Goal: Information Seeking & Learning: Learn about a topic

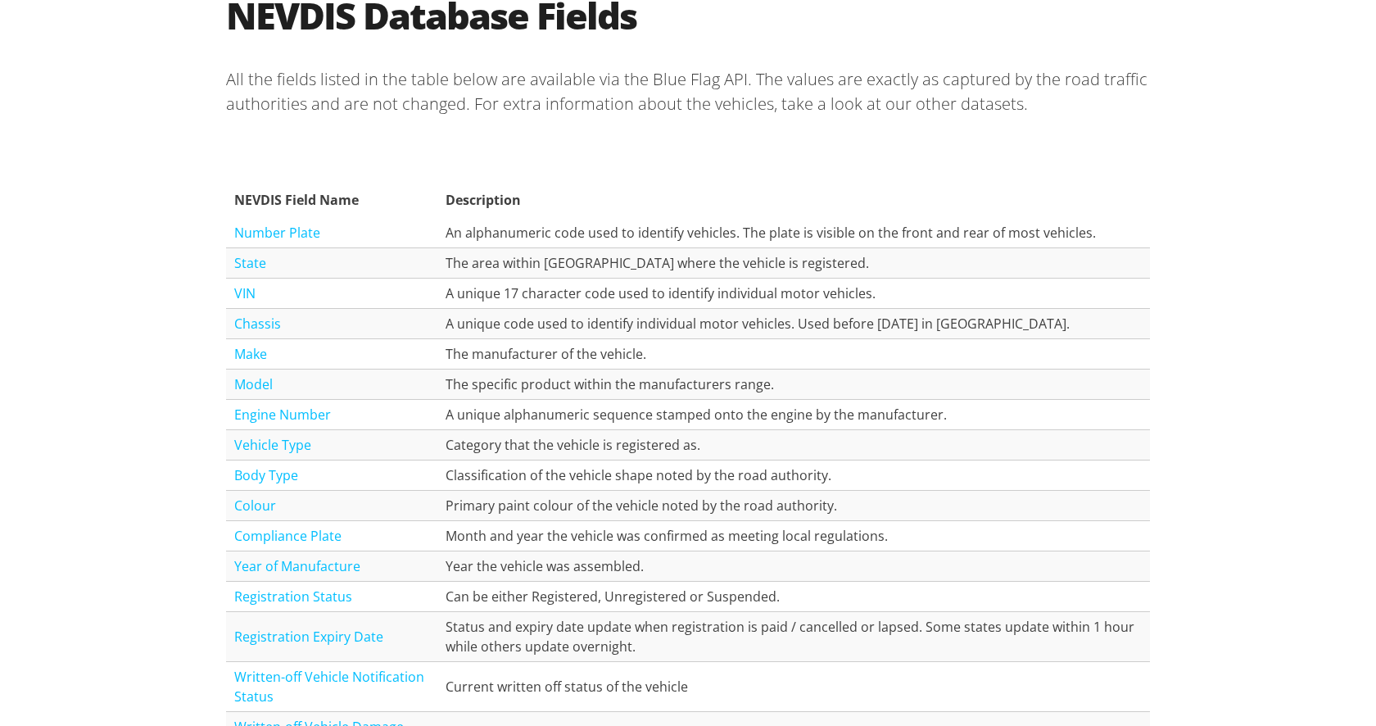
scroll to position [1704, 0]
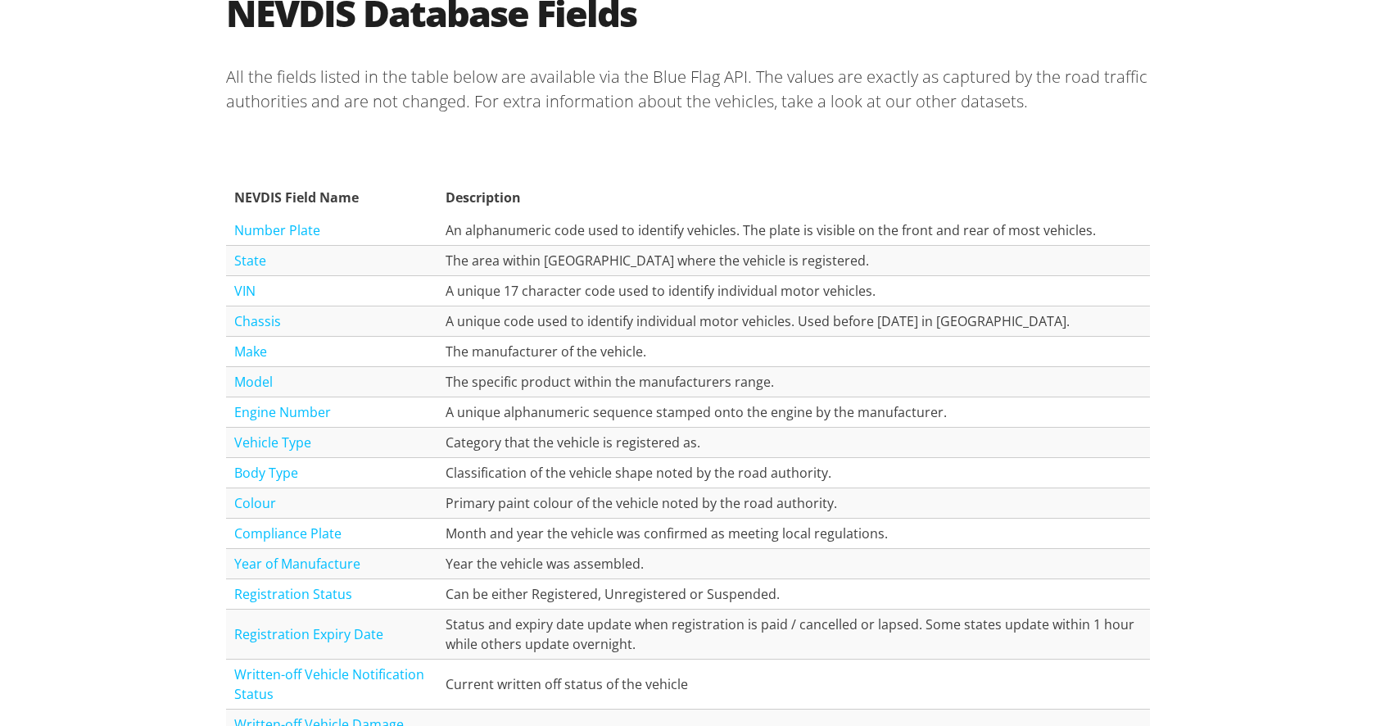
click at [478, 288] on td "A unique 17 character code used to identify individual motor vehicles." at bounding box center [794, 291] width 713 height 30
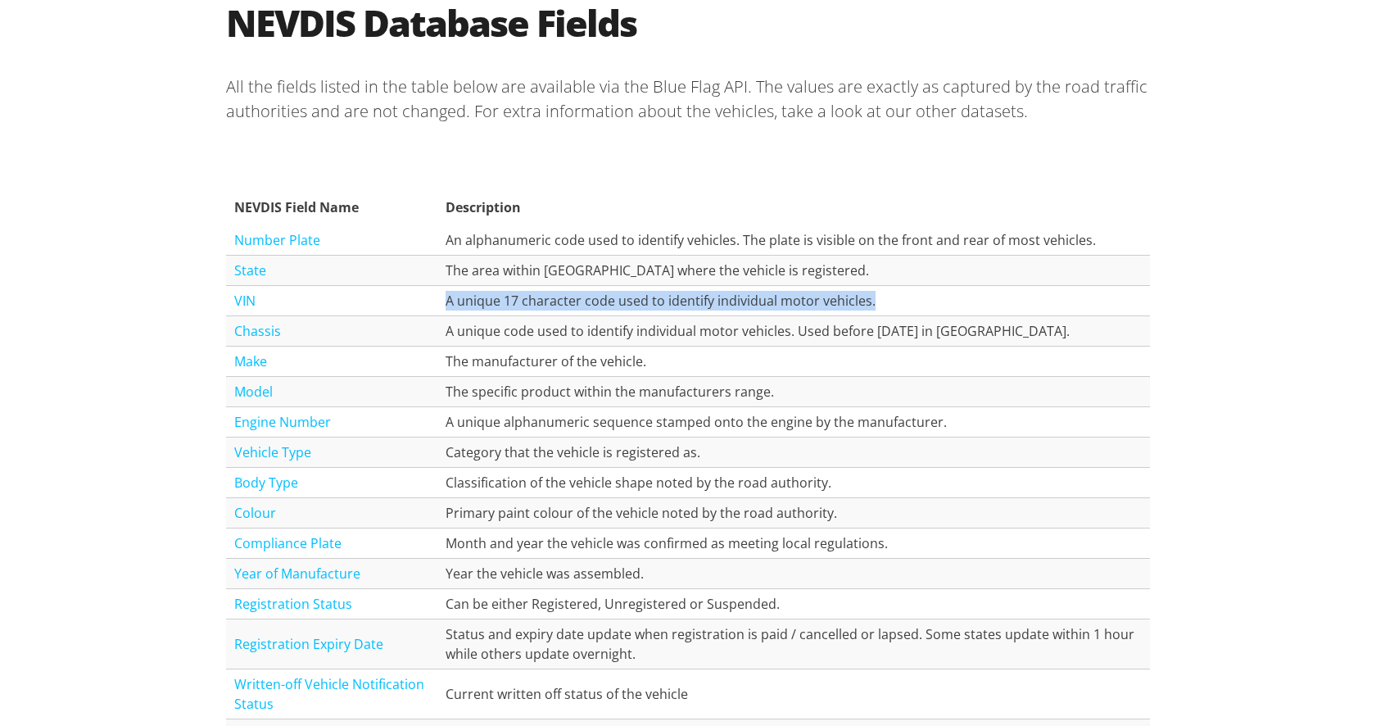
scroll to position [1680, 0]
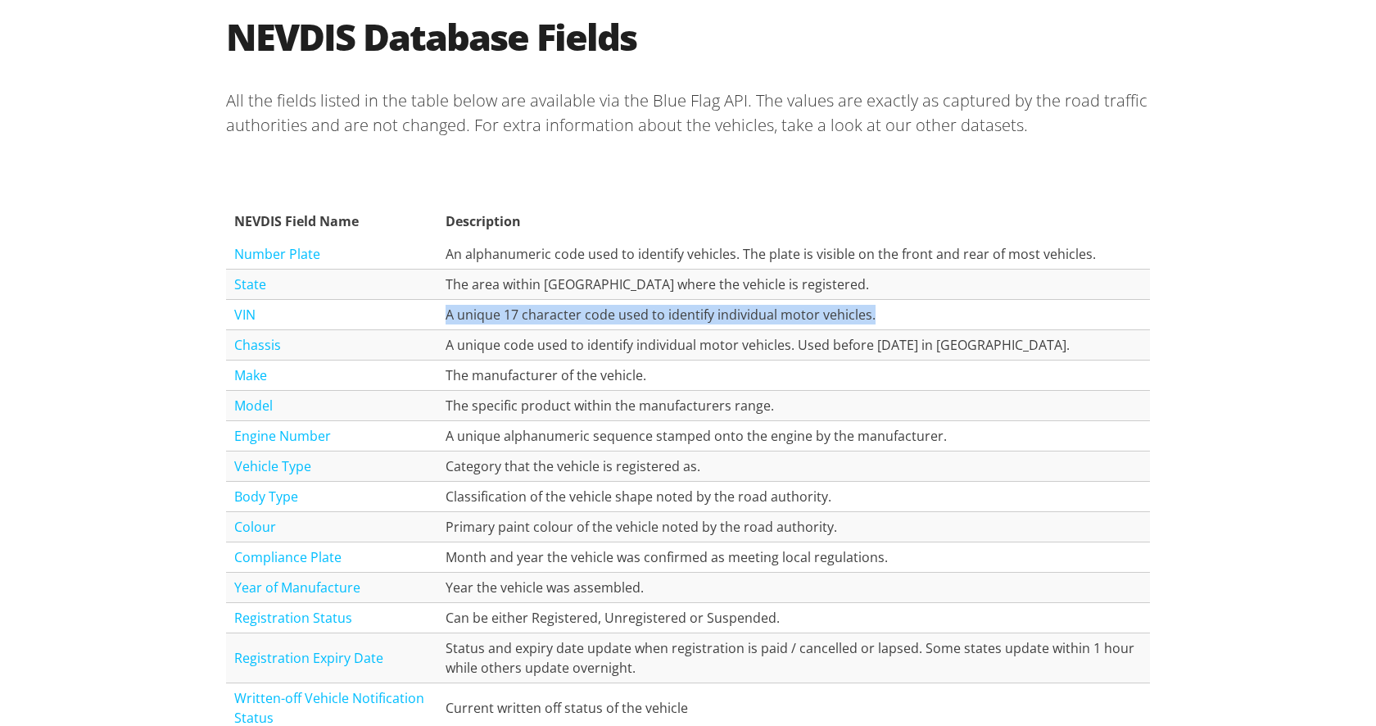
click at [870, 438] on td "A unique alphanumeric sequence stamped onto the engine by the manufacturer." at bounding box center [794, 436] width 713 height 30
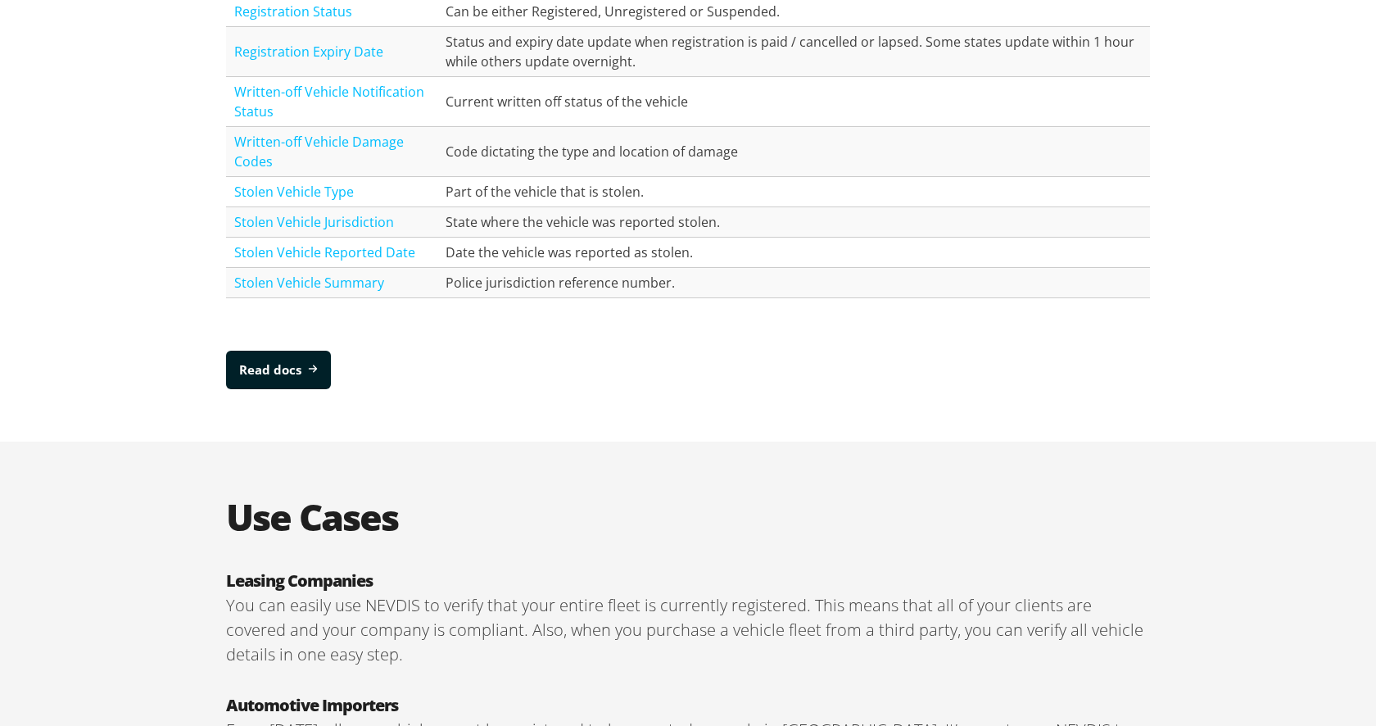
scroll to position [2813, 0]
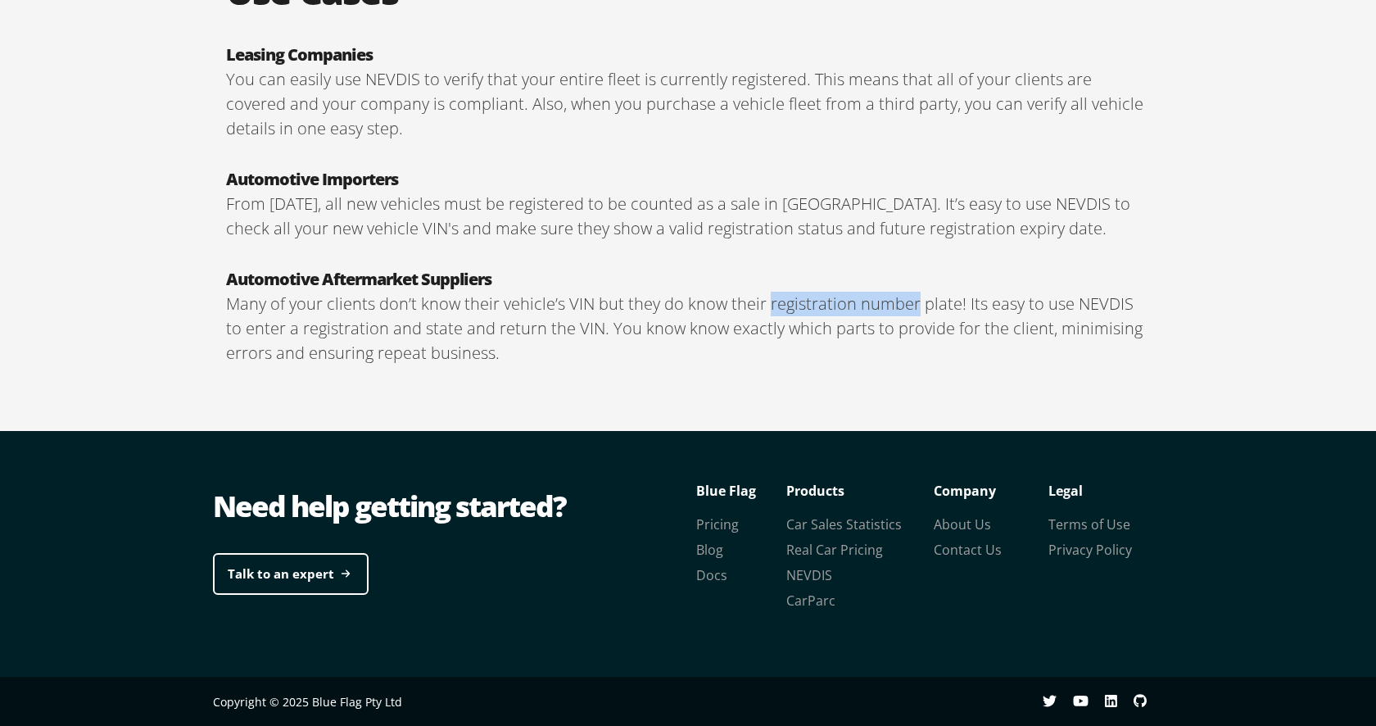
click at [934, 305] on p "Many of your clients don’t know their vehicle’s VIN but they do know their regi…" at bounding box center [688, 329] width 924 height 74
click at [894, 248] on div "Automotive Importers From [DATE], all new vehicles must be registered to be cou…" at bounding box center [688, 204] width 924 height 100
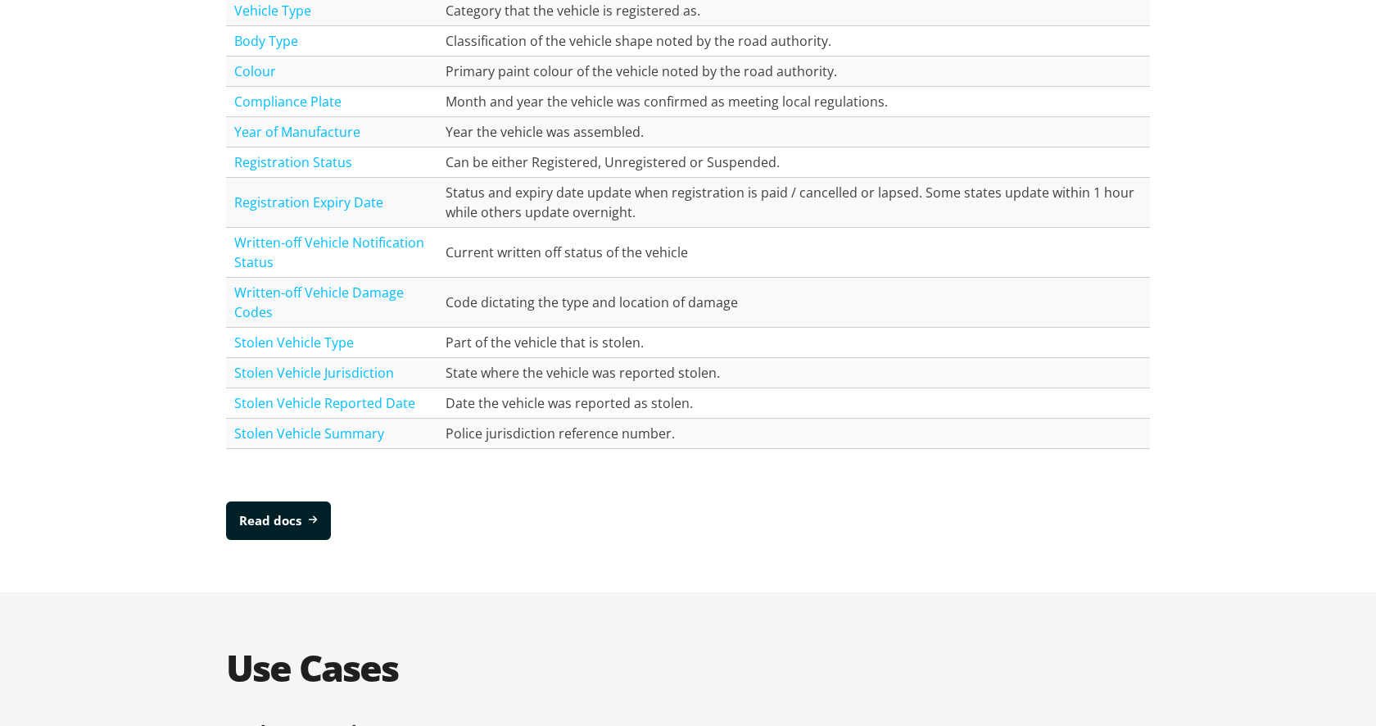
scroll to position [1772, 0]
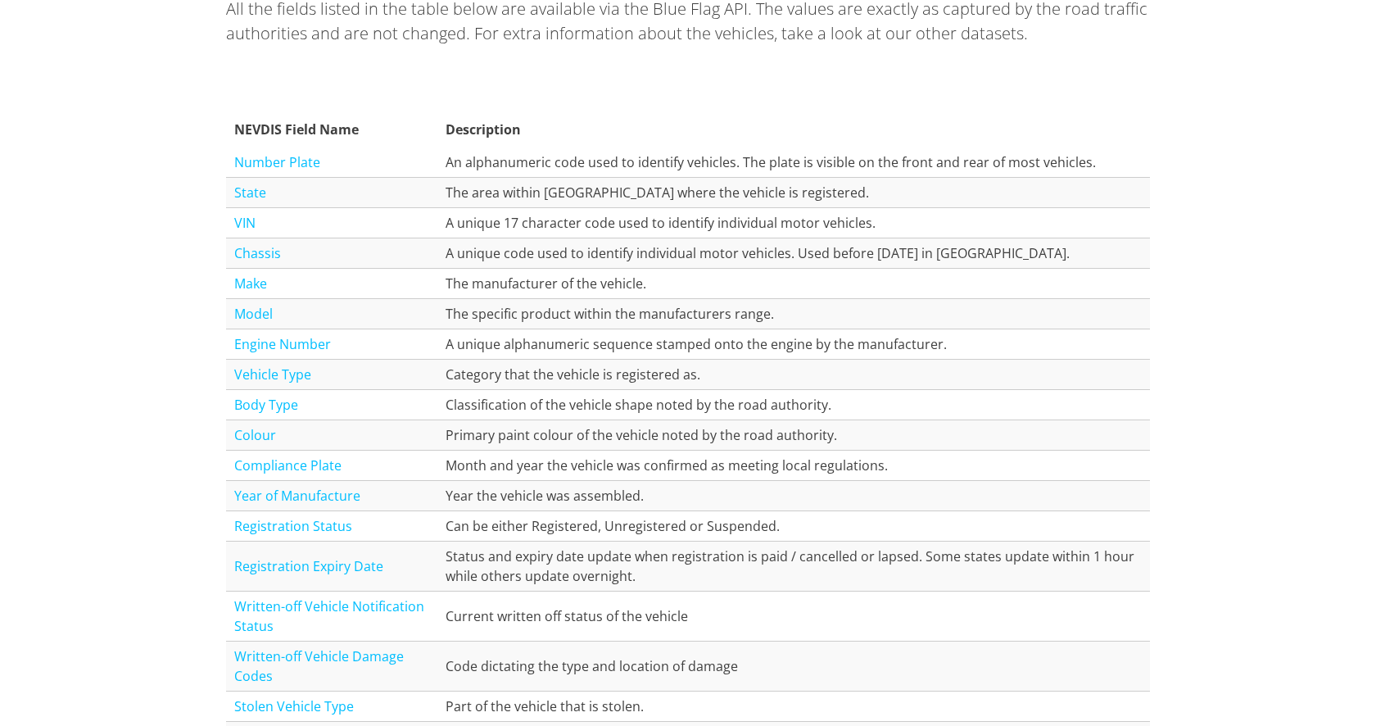
click at [570, 231] on td "A unique 17 character code used to identify individual motor vehicles." at bounding box center [794, 223] width 713 height 30
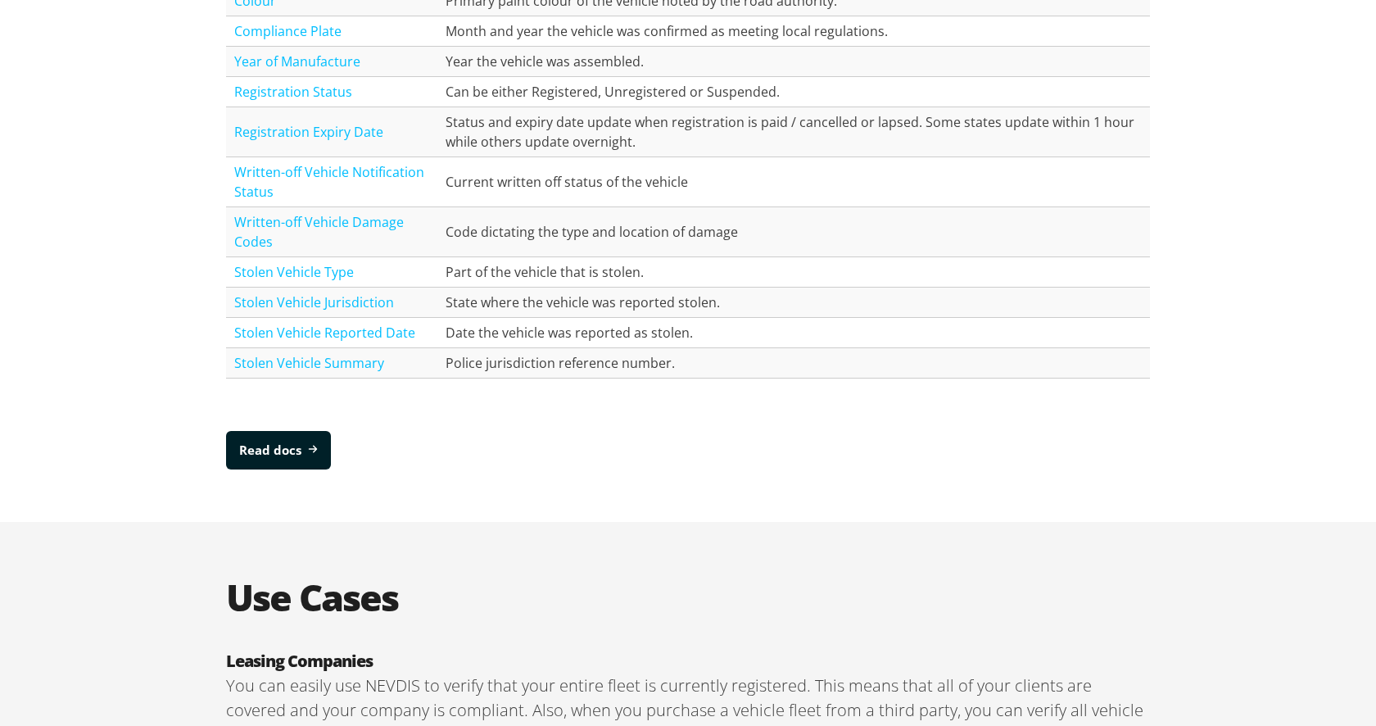
scroll to position [2813, 0]
